Goal: Task Accomplishment & Management: Use online tool/utility

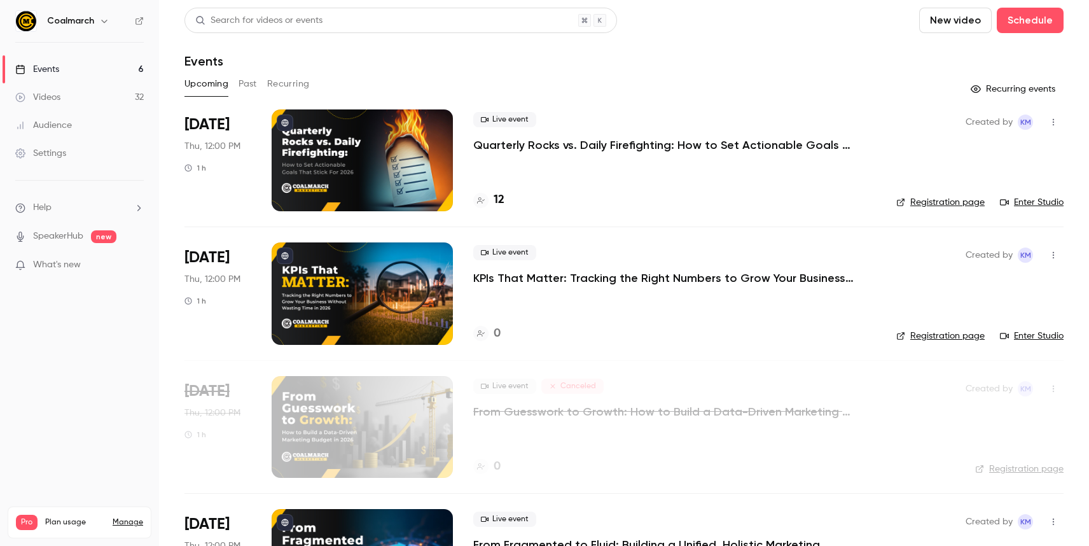
click at [492, 204] on div "12" at bounding box center [488, 200] width 31 height 17
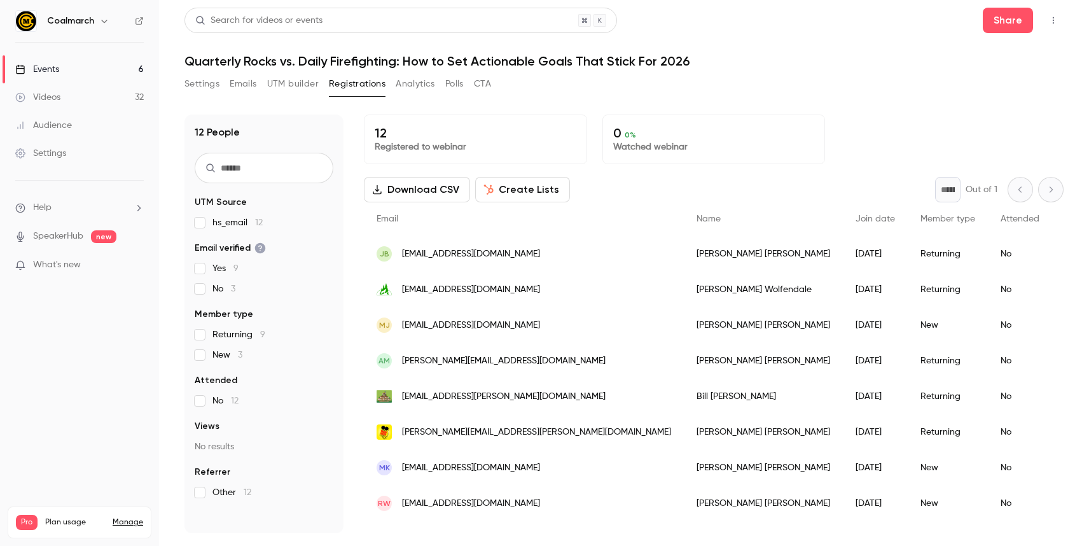
click at [898, 99] on div "12 People UTM Source hs_email 12 Email verified Yes 9 No 3 Member type Returnin…" at bounding box center [624, 316] width 879 height 434
click at [519, 192] on button "Create Lists" at bounding box center [522, 189] width 95 height 25
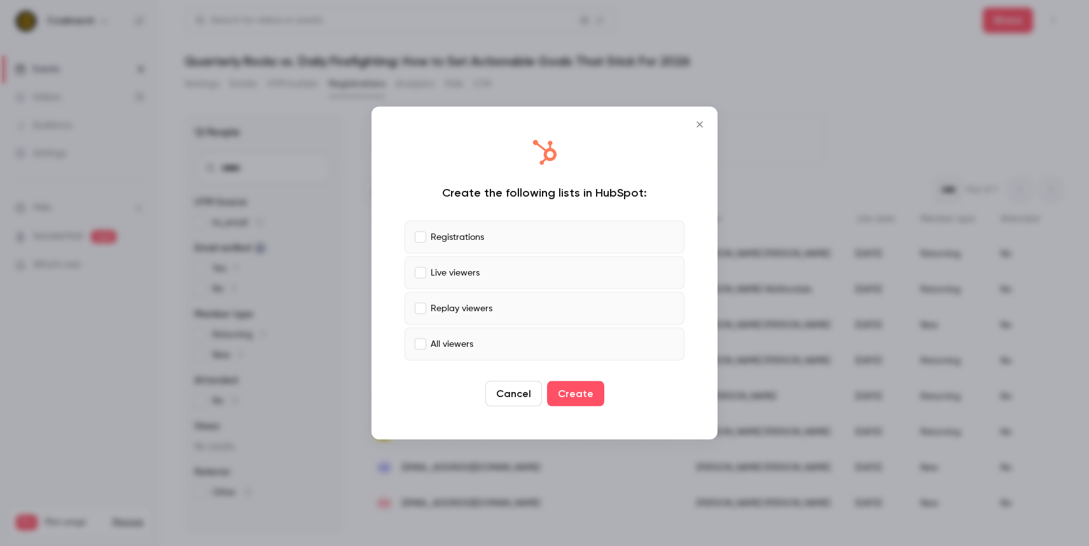
click at [414, 281] on label "Live viewers" at bounding box center [545, 272] width 280 height 33
click at [419, 323] on label "Replay viewers" at bounding box center [545, 308] width 280 height 33
click at [419, 351] on label "All viewers" at bounding box center [545, 344] width 280 height 33
click at [582, 390] on button "Create" at bounding box center [575, 393] width 57 height 25
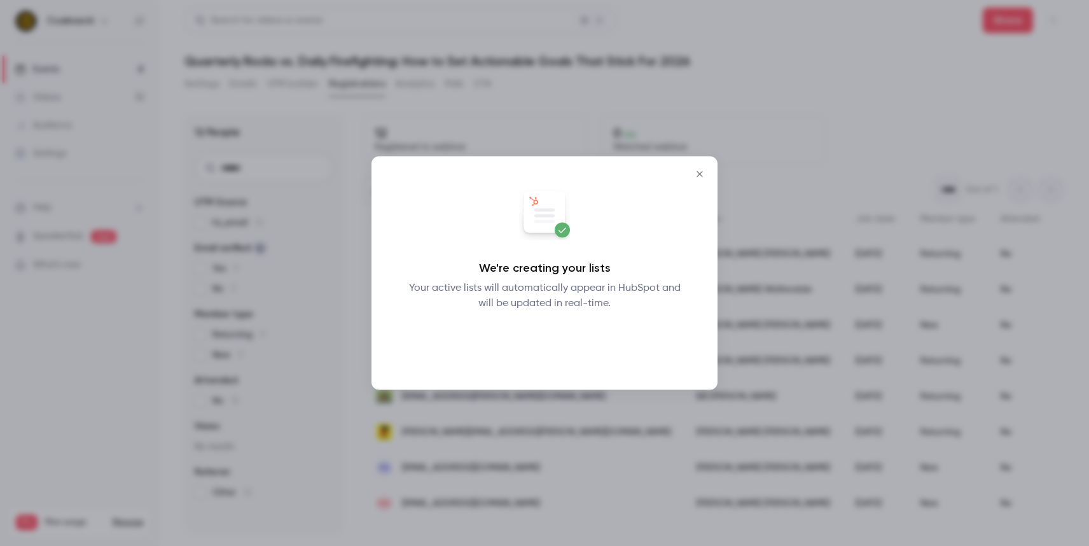
click at [556, 352] on button "Okay" at bounding box center [545, 344] width 46 height 25
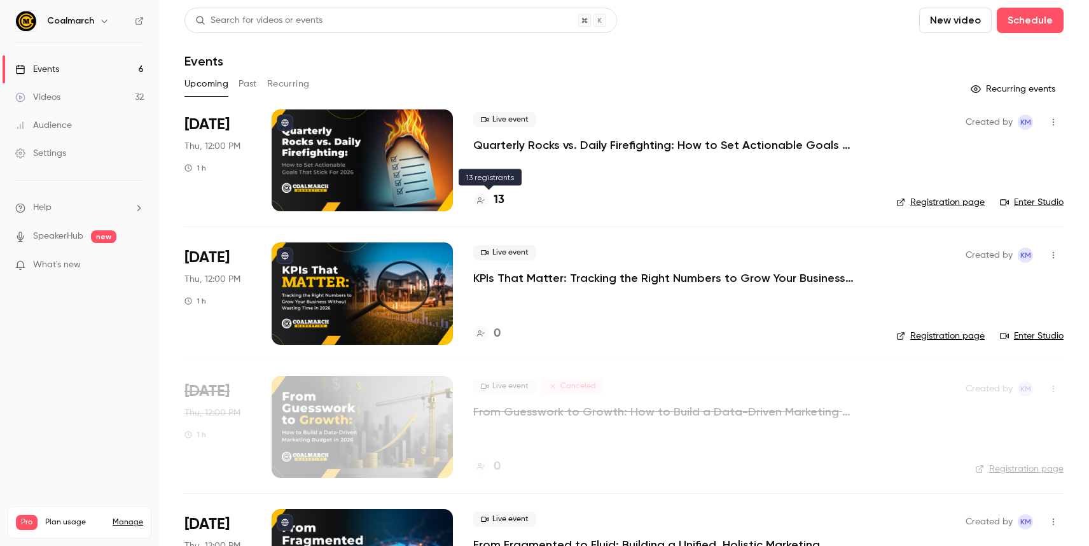
click at [497, 202] on h4 "13" at bounding box center [499, 200] width 11 height 17
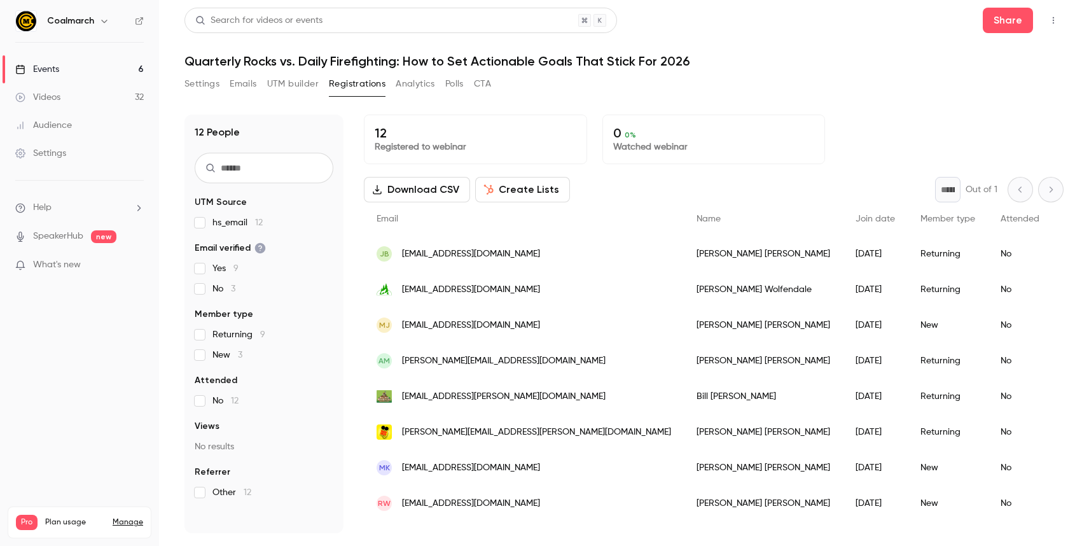
click at [80, 62] on link "Events 6" at bounding box center [79, 69] width 159 height 28
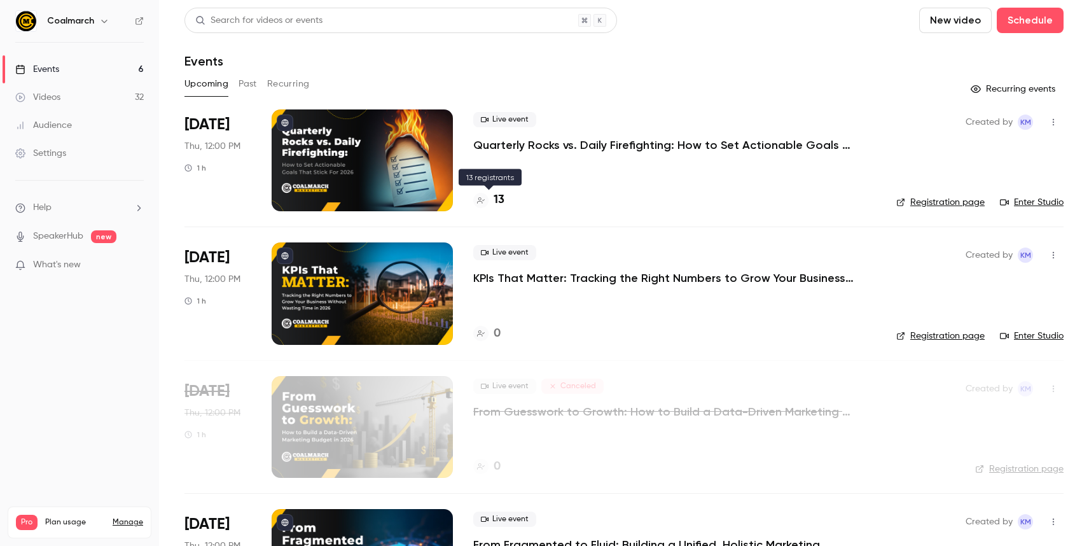
click at [502, 202] on h4 "13" at bounding box center [499, 200] width 11 height 17
